Goal: Navigation & Orientation: Find specific page/section

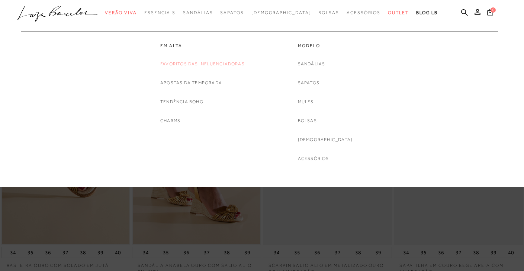
click at [198, 64] on link "Favoritos das Influenciadoras" at bounding box center [202, 64] width 84 height 8
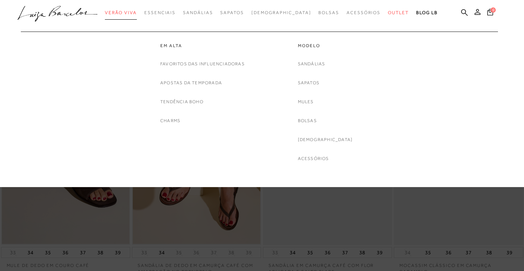
click at [127, 13] on span "Verão Viva" at bounding box center [121, 12] width 32 height 5
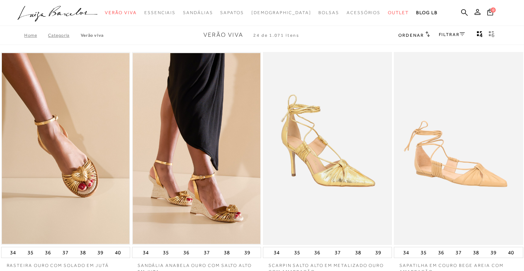
click at [67, 13] on icon ".a{fill-rule:evenodd;}" at bounding box center [57, 14] width 80 height 16
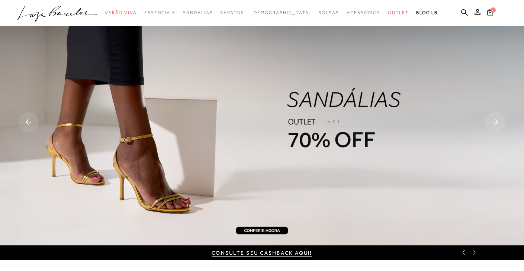
click at [492, 125] on rect at bounding box center [495, 122] width 20 height 20
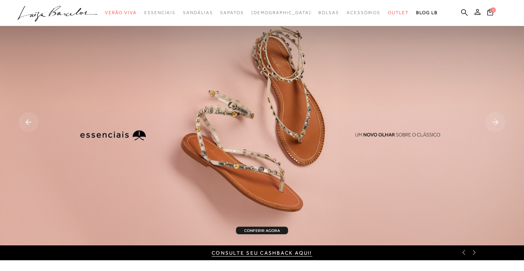
click at [492, 125] on rect at bounding box center [495, 122] width 20 height 20
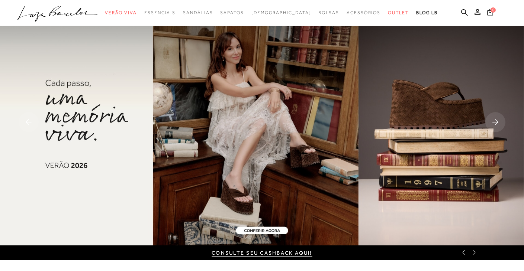
click at [294, 114] on img at bounding box center [262, 123] width 524 height 246
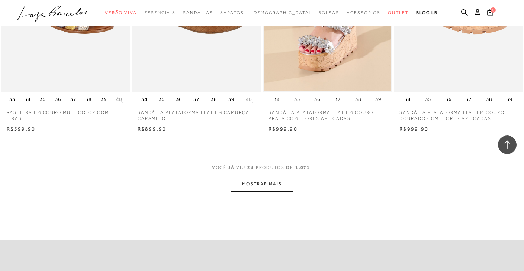
scroll to position [1412, 0]
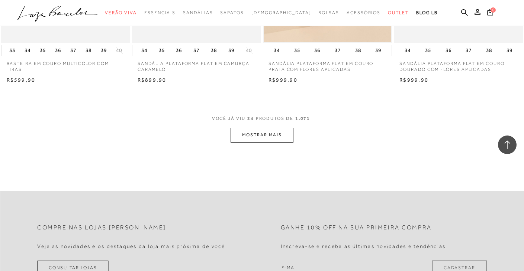
click at [282, 136] on button "MOSTRAR MAIS" at bounding box center [261, 135] width 62 height 14
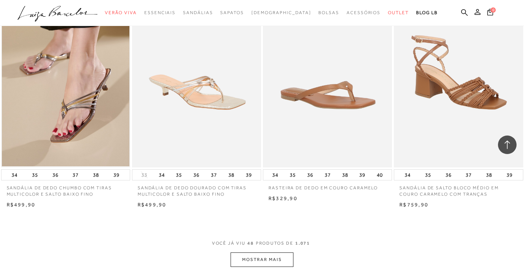
scroll to position [2815, 0]
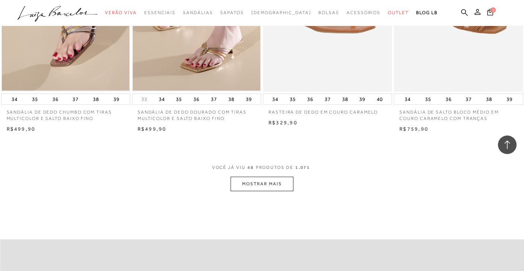
click at [261, 177] on button "MOSTRAR MAIS" at bounding box center [261, 184] width 62 height 14
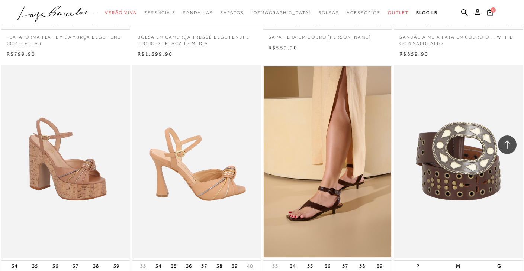
scroll to position [4240, 0]
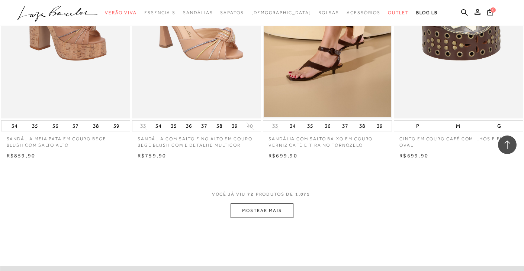
click at [279, 204] on button "MOSTRAR MAIS" at bounding box center [261, 211] width 62 height 14
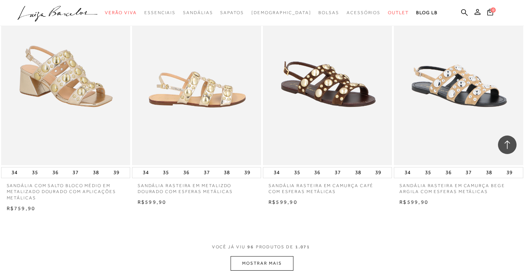
scroll to position [5771, 0]
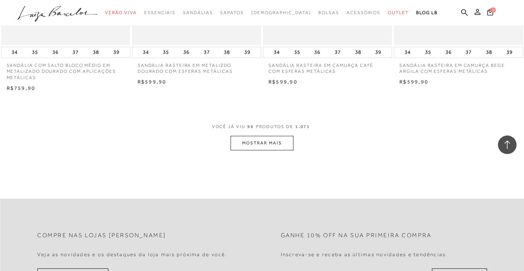
click at [266, 136] on button "MOSTRAR MAIS" at bounding box center [261, 143] width 62 height 14
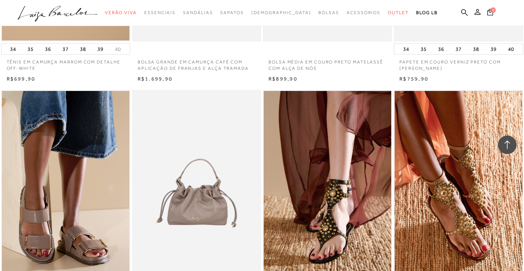
scroll to position [7156, 0]
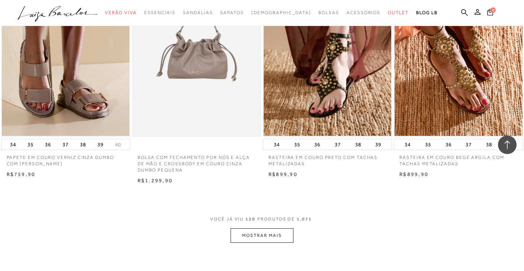
click at [281, 229] on button "MOSTRAR MAIS" at bounding box center [261, 236] width 62 height 14
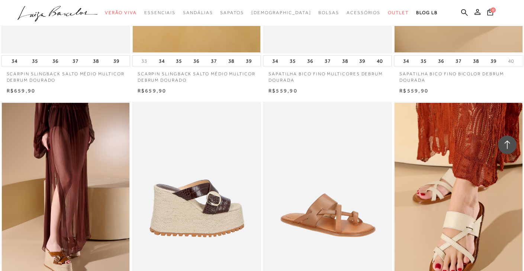
scroll to position [8596, 0]
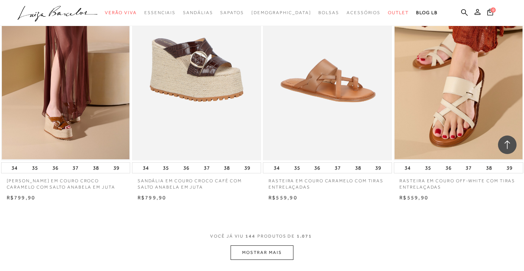
click at [283, 246] on button "MOSTRAR MAIS" at bounding box center [261, 253] width 62 height 14
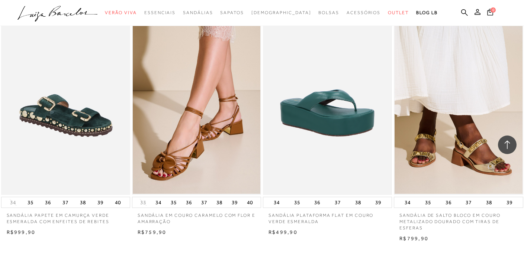
scroll to position [10175, 0]
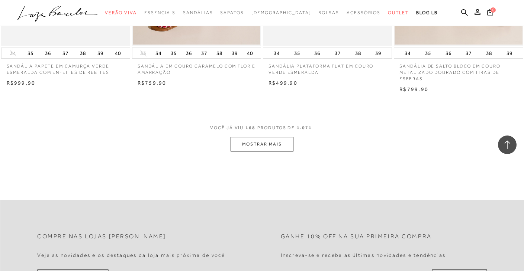
click at [244, 137] on button "MOSTRAR MAIS" at bounding box center [261, 144] width 62 height 14
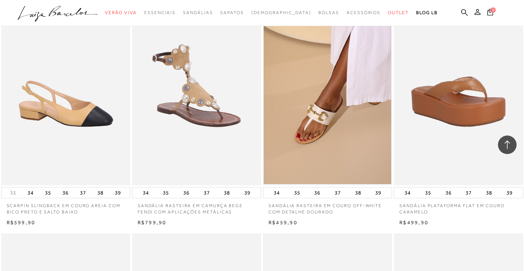
scroll to position [11488, 0]
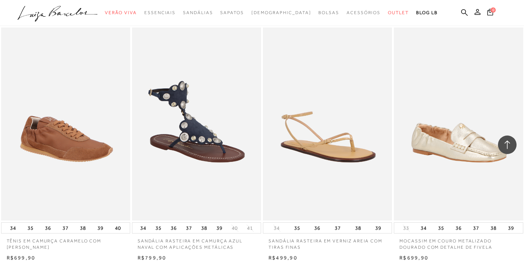
scroll to position [13005, 0]
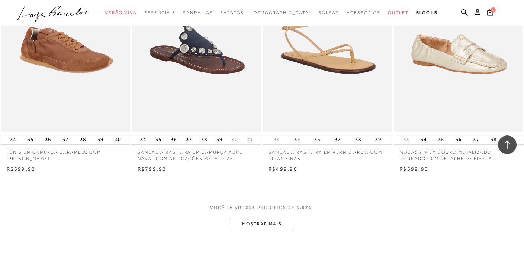
click at [256, 217] on button "MOSTRAR MAIS" at bounding box center [261, 224] width 62 height 14
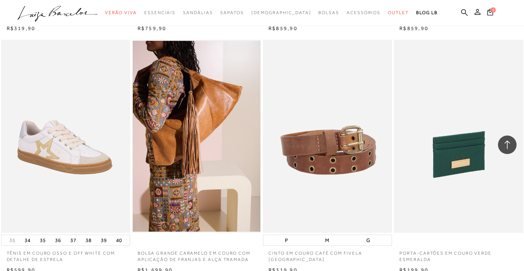
scroll to position [14602, 0]
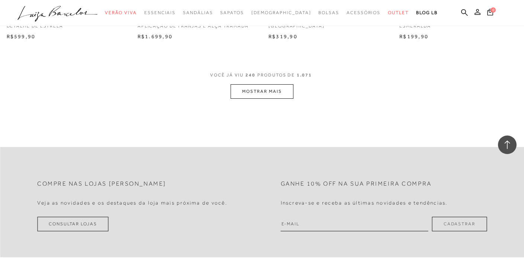
click at [272, 84] on button "MOSTRAR MAIS" at bounding box center [261, 91] width 62 height 14
